Goal: Task Accomplishment & Management: Complete application form

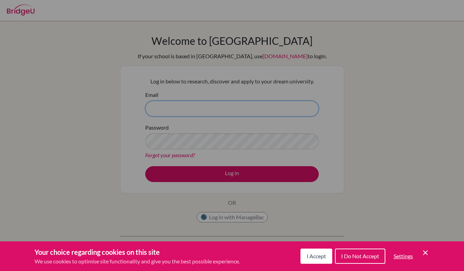
type input "[PERSON_NAME][EMAIL_ADDRESS][PERSON_NAME][DOMAIN_NAME]"
click at [321, 258] on span "I Accept" at bounding box center [316, 256] width 19 height 7
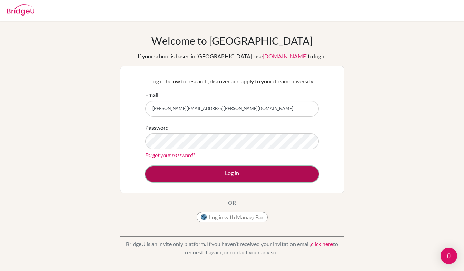
click at [254, 176] on button "Log in" at bounding box center [232, 174] width 174 height 16
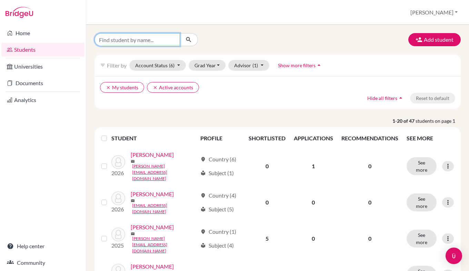
click at [119, 40] on input "Find student by name..." at bounding box center [138, 39] width 86 height 13
type input "f"
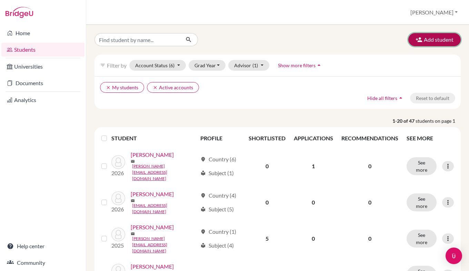
click at [434, 41] on button "Add student" at bounding box center [434, 39] width 52 height 13
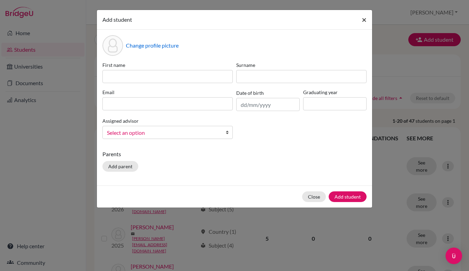
click at [365, 21] on span "×" at bounding box center [364, 19] width 5 height 10
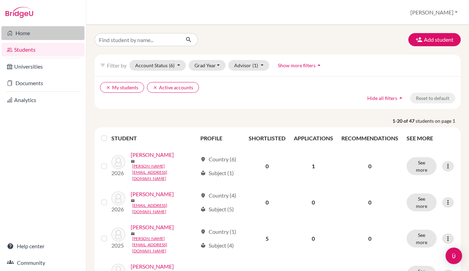
click at [24, 32] on link "Home" at bounding box center [42, 33] width 83 height 14
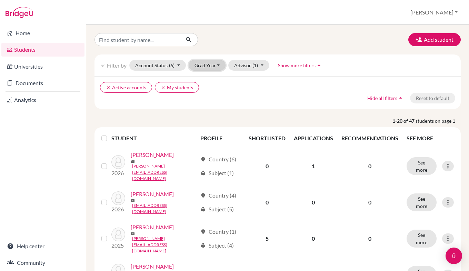
click at [214, 66] on button "Grad Year" at bounding box center [207, 65] width 37 height 11
click at [247, 86] on ul "clear Active accounts clear My students" at bounding box center [233, 87] width 267 height 11
click at [420, 36] on button "Add student" at bounding box center [434, 39] width 52 height 13
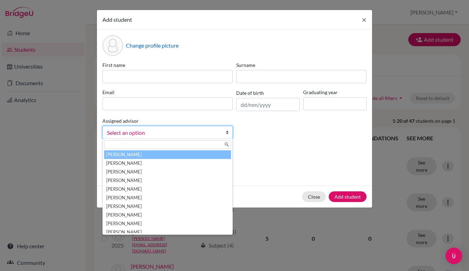
click at [214, 132] on span "Select an option" at bounding box center [163, 132] width 112 height 9
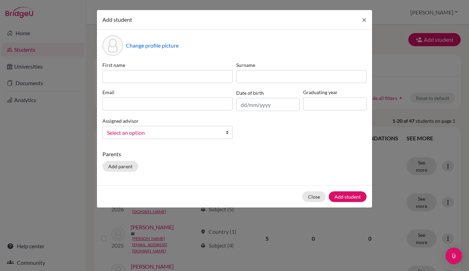
click at [264, 133] on div "First name Surname Email Date of birth Graduating year Assigned advisor Bateson…" at bounding box center [235, 102] width 268 height 83
click at [365, 19] on span "×" at bounding box center [364, 19] width 5 height 10
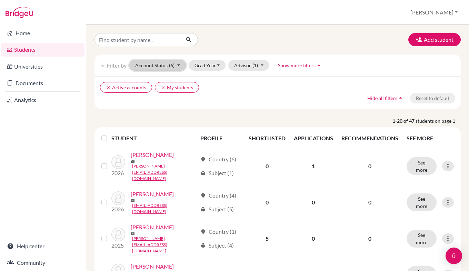
click at [164, 68] on button "Account Status (6)" at bounding box center [157, 65] width 57 height 11
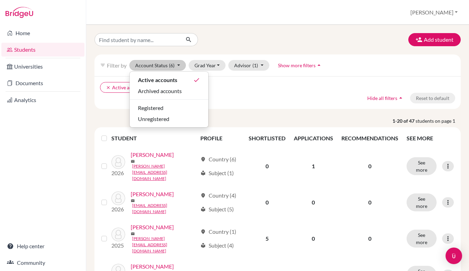
click at [237, 83] on ul "clear Active accounts clear My students" at bounding box center [233, 87] width 267 height 11
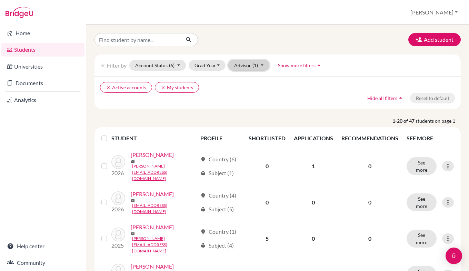
click at [238, 68] on button "Advisor (1)" at bounding box center [248, 65] width 41 height 11
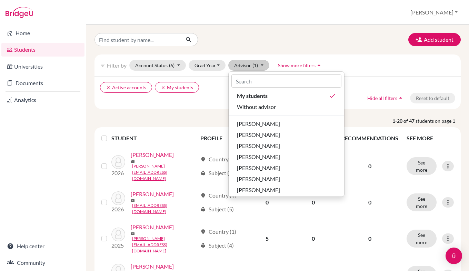
click at [209, 90] on ul "clear Active accounts clear My students" at bounding box center [233, 87] width 267 height 11
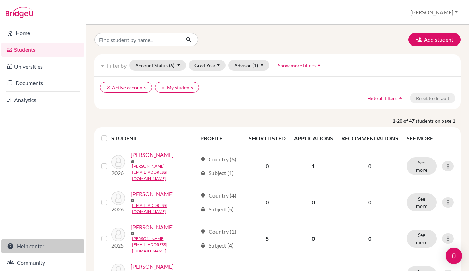
click at [36, 250] on link "Help center" at bounding box center [42, 246] width 83 height 14
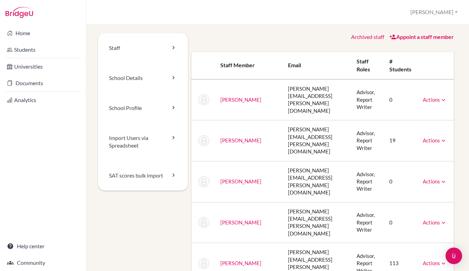
click at [440, 97] on icon at bounding box center [443, 100] width 7 height 7
click at [416, 127] on link "Archive" at bounding box center [417, 131] width 59 height 10
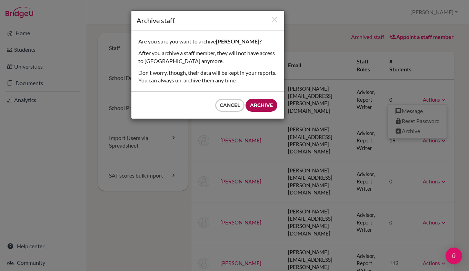
click at [266, 105] on input "Archive" at bounding box center [262, 105] width 32 height 13
type input "Archive"
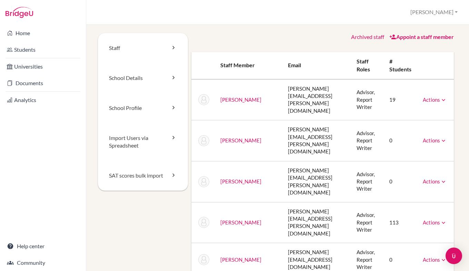
click at [428, 178] on link "Actions" at bounding box center [435, 181] width 24 height 6
click at [403, 208] on link "Archive" at bounding box center [417, 213] width 59 height 10
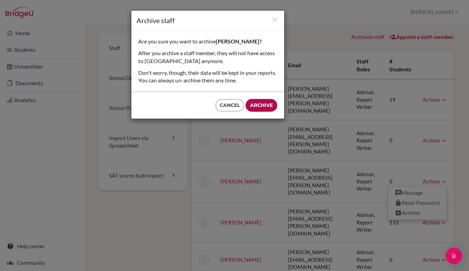
click at [268, 105] on input "Archive" at bounding box center [262, 105] width 32 height 13
type input "Archive"
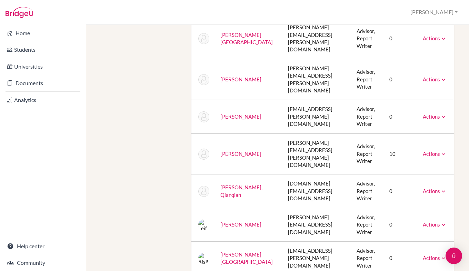
scroll to position [331, 0]
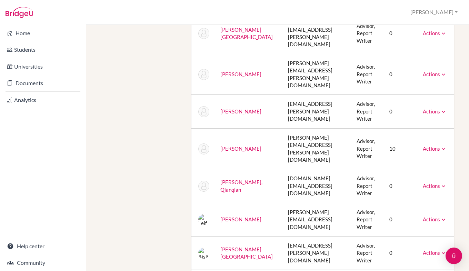
click at [429, 146] on link "Actions" at bounding box center [435, 149] width 24 height 6
click at [414, 175] on link "Archive" at bounding box center [417, 180] width 59 height 10
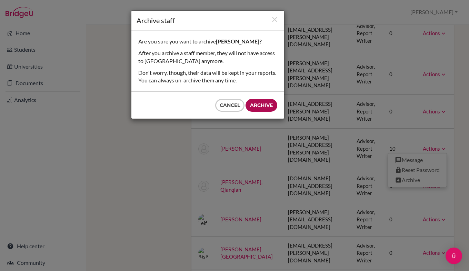
click at [265, 106] on input "Archive" at bounding box center [262, 105] width 32 height 13
type input "Archive"
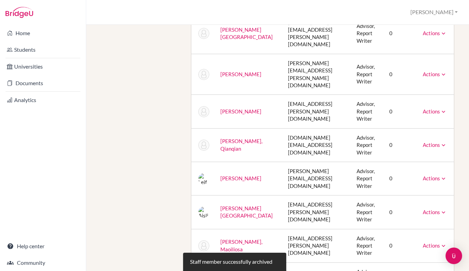
click at [430, 209] on link "Actions" at bounding box center [435, 212] width 24 height 6
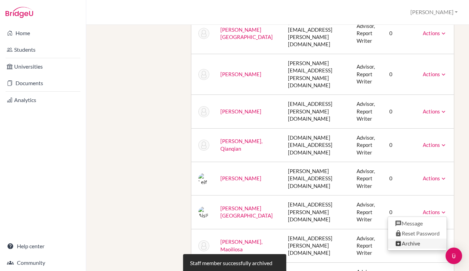
click at [409, 239] on link "Archive" at bounding box center [417, 244] width 59 height 10
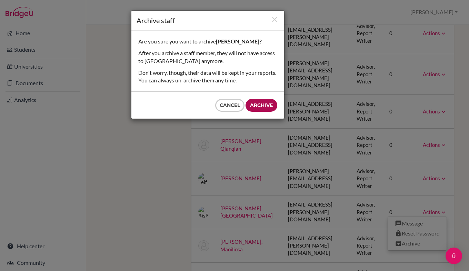
click at [266, 106] on input "Archive" at bounding box center [262, 105] width 32 height 13
type input "Archive"
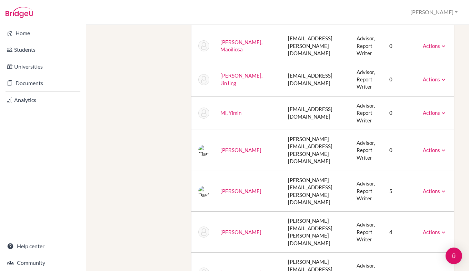
scroll to position [500, 0]
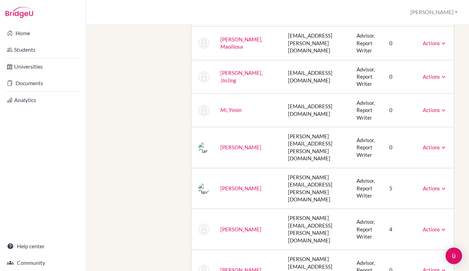
click at [430, 226] on link "Actions" at bounding box center [435, 229] width 24 height 6
click at [411, 256] on link "Archive" at bounding box center [417, 261] width 59 height 10
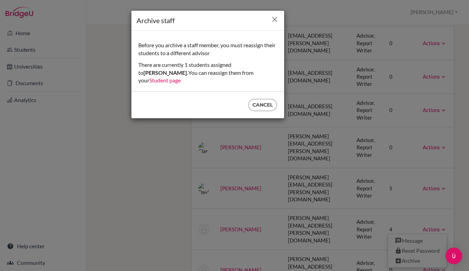
click at [275, 20] on icon "Close" at bounding box center [274, 19] width 9 height 9
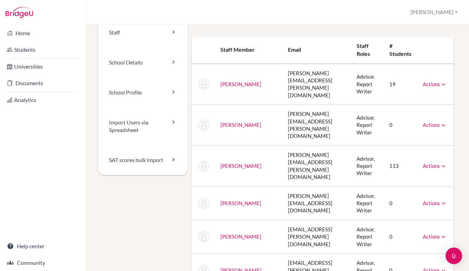
scroll to position [0, 0]
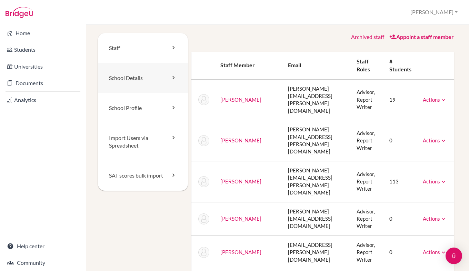
click at [150, 78] on link "School Details" at bounding box center [143, 78] width 90 height 30
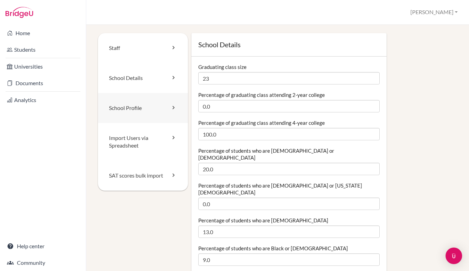
click at [136, 111] on link "School Profile" at bounding box center [143, 108] width 90 height 30
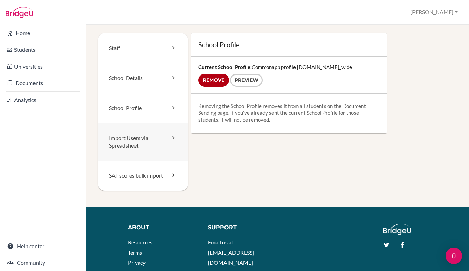
click at [130, 148] on link "Import Users via Spreadsheet" at bounding box center [143, 142] width 90 height 38
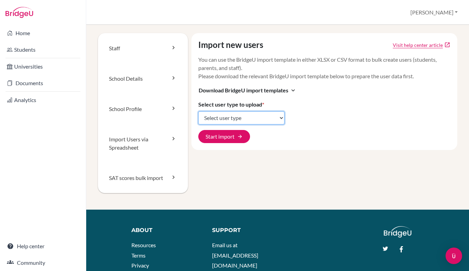
click at [226, 117] on select "Select user type Students Students and parents Parents Advisors Report writers" at bounding box center [241, 117] width 86 height 13
select select "students"
click at [198, 111] on select "Select user type Students Students and parents Parents Advisors Report writers" at bounding box center [241, 117] width 86 height 13
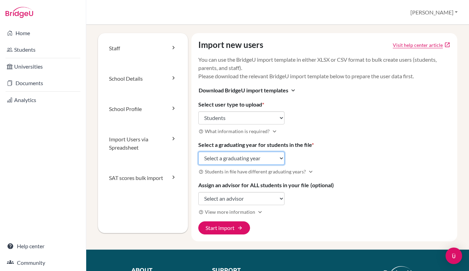
click at [244, 158] on select "Select a graduating year 2024 2025 2026 2027 2028 2029" at bounding box center [241, 158] width 86 height 13
select select "2028"
click at [198, 152] on select "Select a graduating year 2024 2025 2026 2027 2028 2029" at bounding box center [241, 158] width 86 height 13
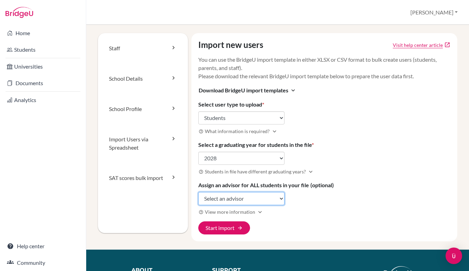
click at [225, 200] on select "Select an advisor Claire Butler-walker Lucy Calvert Joanna Cooper James Cross S…" at bounding box center [241, 198] width 86 height 13
select select "239854"
click at [198, 192] on select "Select an advisor Claire Butler-walker Lucy Calvert Joanna Cooper James Cross S…" at bounding box center [241, 198] width 86 height 13
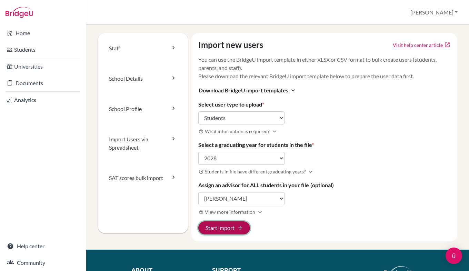
click at [220, 226] on button "Start import arrow_forward" at bounding box center [224, 227] width 52 height 13
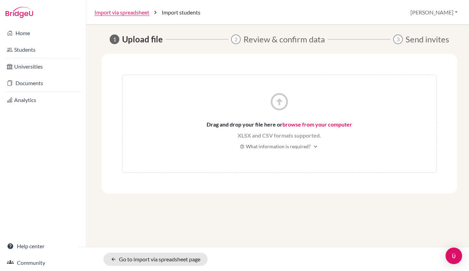
click at [296, 125] on link "browse from your computer" at bounding box center [318, 124] width 70 height 7
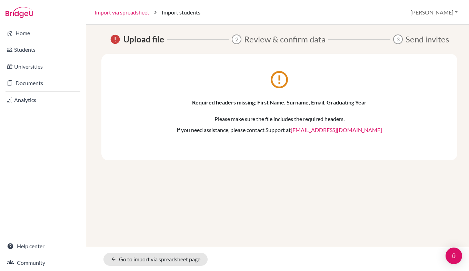
click at [109, 12] on link "Import via spreadsheet" at bounding box center [122, 12] width 55 height 8
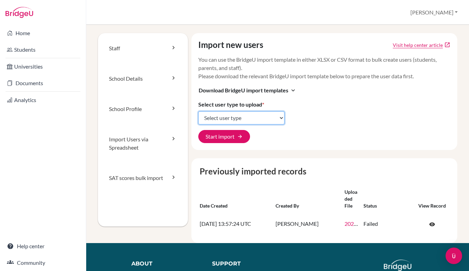
click at [222, 117] on select "Select user type Students Students and parents Parents Advisors Report writers" at bounding box center [241, 117] width 86 height 13
select select "students"
click at [198, 111] on select "Select user type Students Students and parents Parents Advisors Report writers" at bounding box center [241, 117] width 86 height 13
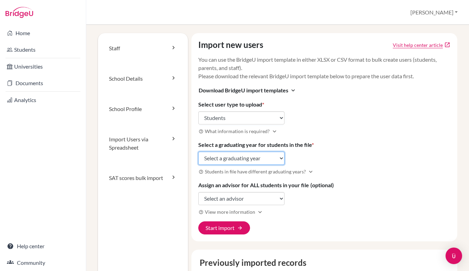
click at [246, 159] on select "Select a graduating year 2024 2025 2026 2027 2028 2029" at bounding box center [241, 158] width 86 height 13
select select "2028"
click at [198, 152] on select "Select a graduating year 2024 2025 2026 2027 2028 2029" at bounding box center [241, 158] width 86 height 13
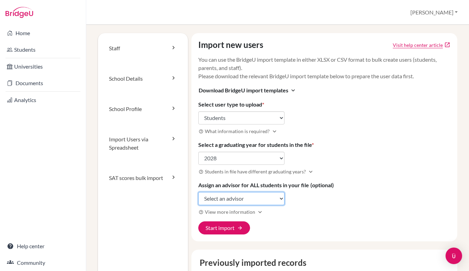
click at [230, 197] on select "Select an advisor Claire Butler-walker Lucy Calvert Joanna Cooper James Cross S…" at bounding box center [241, 198] width 86 height 13
select select "239854"
click at [198, 192] on select "Select an advisor Claire Butler-walker Lucy Calvert Joanna Cooper James Cross S…" at bounding box center [241, 198] width 86 height 13
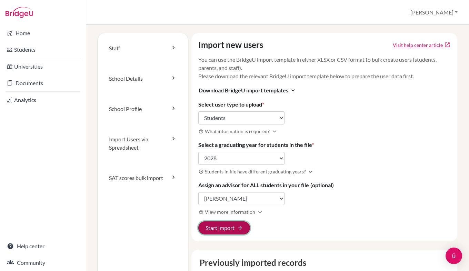
click at [225, 228] on button "Start import arrow_forward" at bounding box center [224, 227] width 52 height 13
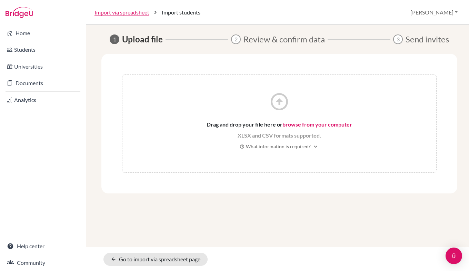
click at [306, 125] on link "browse from your computer" at bounding box center [318, 124] width 70 height 7
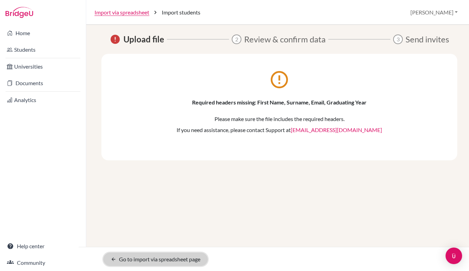
click at [155, 257] on link "arrow_back Go to import via spreadsheet page" at bounding box center [155, 259] width 104 height 13
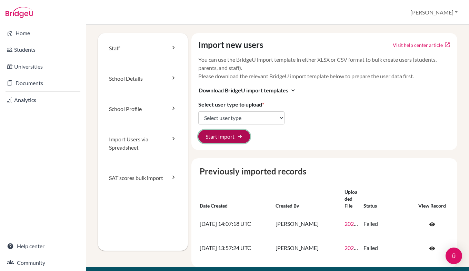
click at [226, 139] on button "Start import arrow_forward" at bounding box center [224, 136] width 52 height 13
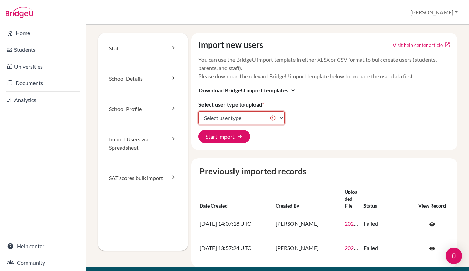
click at [237, 119] on select "Select user type Students Students and parents Parents Advisors Report writers" at bounding box center [241, 117] width 86 height 13
select select "students"
click at [198, 111] on select "Select user type Students Students and parents Parents Advisors Report writers" at bounding box center [241, 117] width 86 height 13
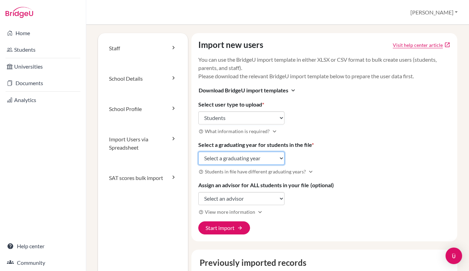
click at [264, 158] on select "Select a graduating year [DATE] 2025 2026 2027 2028 2029" at bounding box center [241, 158] width 86 height 13
select select "2028"
click at [198, 152] on select "Select a graduating year [DATE] 2025 2026 2027 2028 2029" at bounding box center [241, 158] width 86 height 13
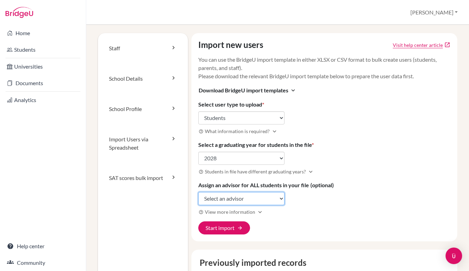
click at [239, 200] on select "Select an advisor [PERSON_NAME] [PERSON_NAME] [PERSON_NAME] [PERSON_NAME] [PERS…" at bounding box center [241, 198] width 86 height 13
select select "239854"
click at [198, 192] on select "Select an advisor [PERSON_NAME] [PERSON_NAME] [PERSON_NAME] [PERSON_NAME] [PERS…" at bounding box center [241, 198] width 86 height 13
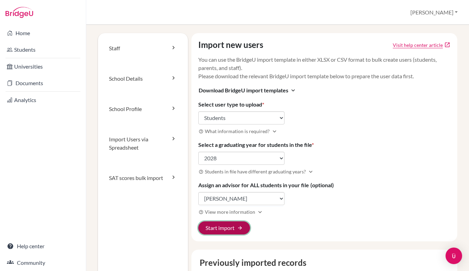
click at [220, 230] on button "Start import arrow_forward" at bounding box center [224, 227] width 52 height 13
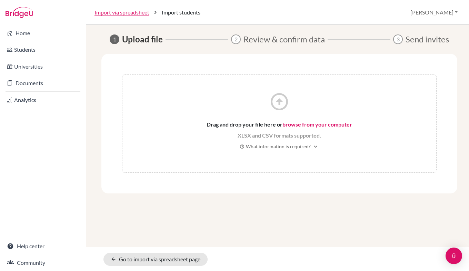
click at [305, 126] on link "browse from your computer" at bounding box center [318, 124] width 70 height 7
